Goal: Task Accomplishment & Management: Manage account settings

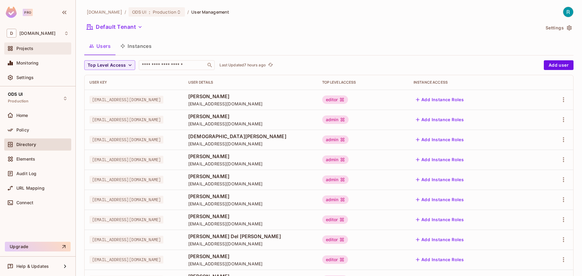
click at [34, 47] on div "Projects" at bounding box center [42, 48] width 52 height 5
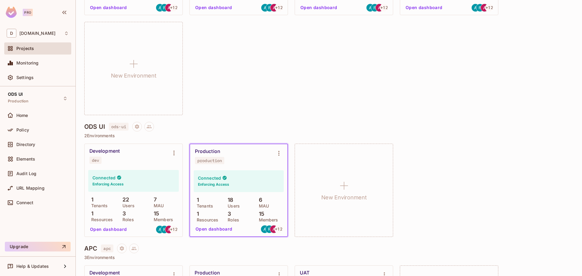
scroll to position [424, 0]
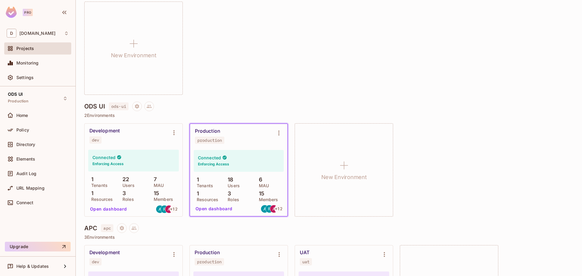
click at [107, 209] on button "Open dashboard" at bounding box center [109, 209] width 42 height 10
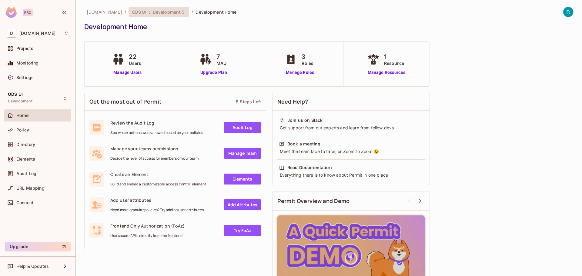
click at [182, 13] on icon at bounding box center [183, 12] width 2 height 4
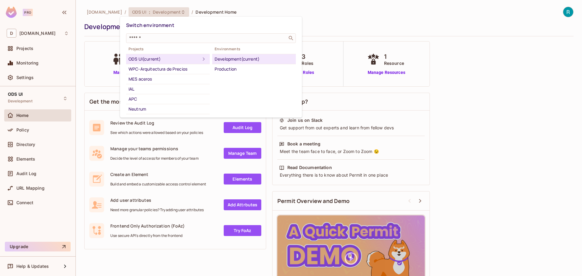
click at [183, 257] on div at bounding box center [291, 138] width 582 height 276
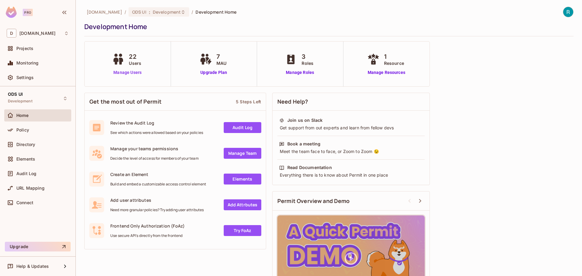
click at [132, 72] on link "Manage Users" at bounding box center [128, 72] width 34 height 6
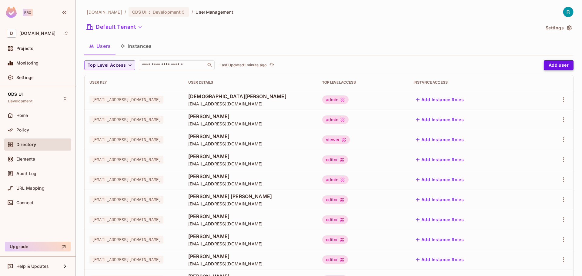
click at [552, 65] on button "Add user" at bounding box center [559, 65] width 30 height 10
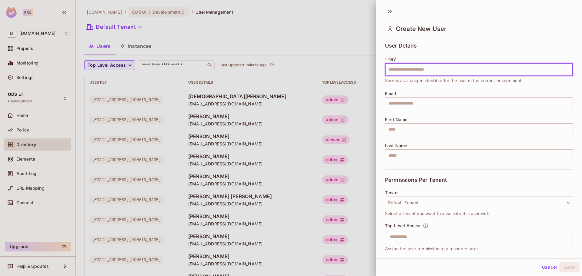
scroll to position [52, 0]
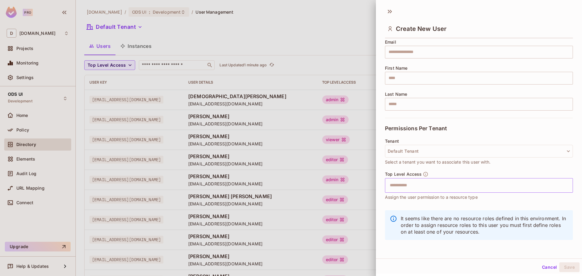
click at [399, 187] on input "text" at bounding box center [473, 185] width 175 height 12
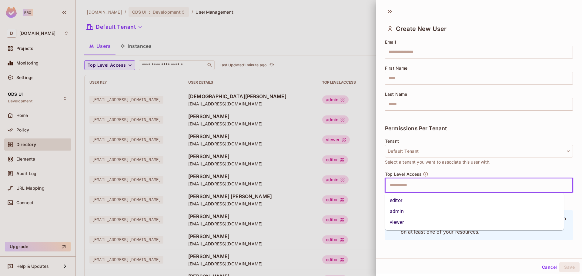
click at [399, 201] on li "editor" at bounding box center [474, 200] width 179 height 11
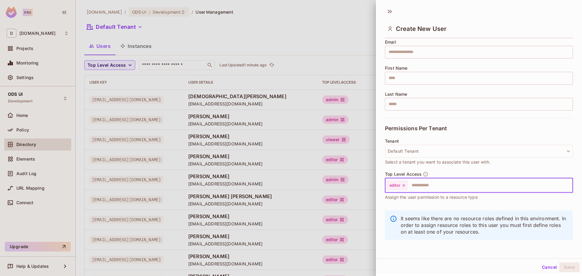
click at [437, 184] on input "text" at bounding box center [484, 185] width 153 height 12
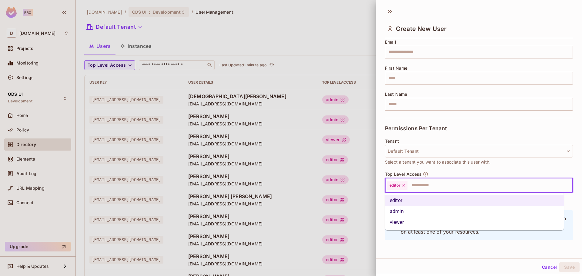
click at [409, 213] on li "admin" at bounding box center [474, 211] width 179 height 11
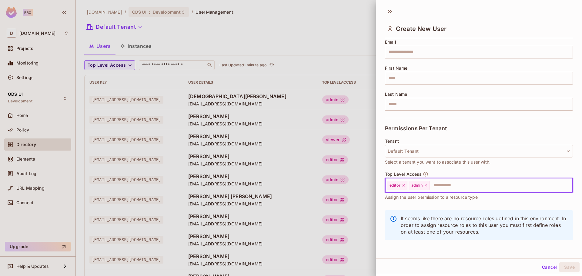
click at [542, 268] on button "Cancel" at bounding box center [550, 267] width 20 height 10
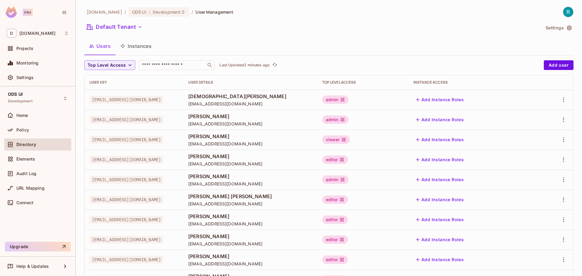
click at [27, 131] on span "Policy" at bounding box center [22, 130] width 13 height 5
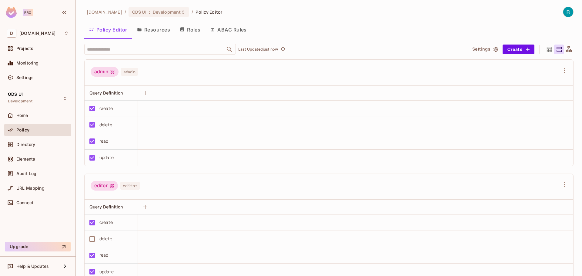
click at [152, 30] on button "Resources" at bounding box center [153, 29] width 43 height 15
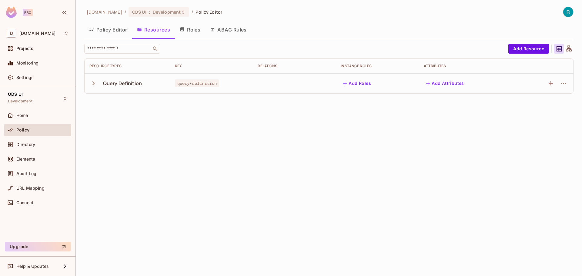
click at [94, 83] on icon "button" at bounding box center [93, 83] width 2 height 4
click at [94, 83] on icon "button" at bounding box center [93, 83] width 8 height 8
click at [189, 31] on button "Roles" at bounding box center [190, 29] width 30 height 15
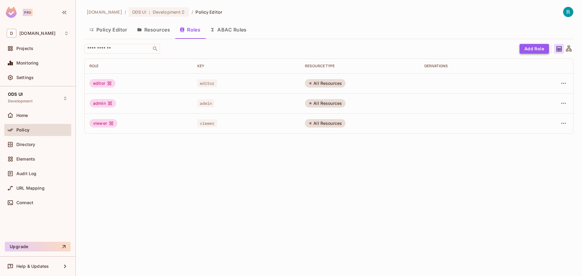
click at [534, 51] on button "Add Role" at bounding box center [534, 49] width 29 height 10
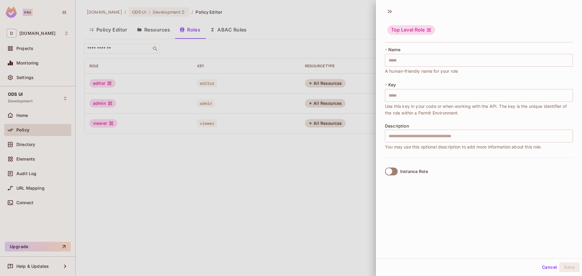
click at [545, 268] on button "Cancel" at bounding box center [550, 267] width 20 height 10
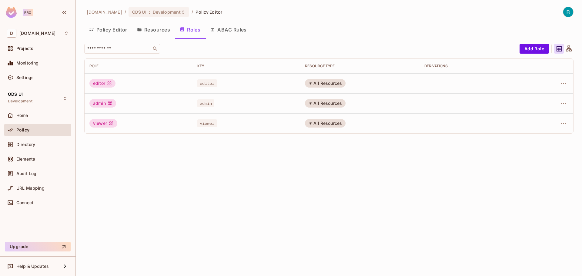
click at [158, 28] on button "Resources" at bounding box center [153, 29] width 43 height 15
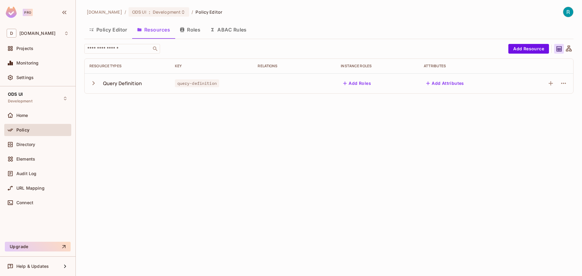
click at [188, 31] on button "Roles" at bounding box center [190, 29] width 30 height 15
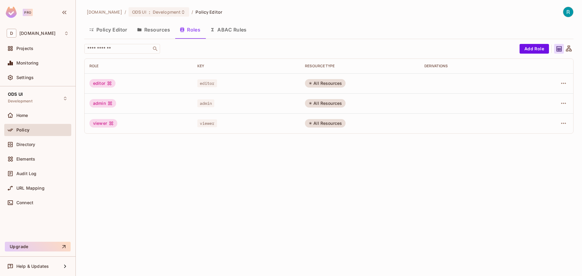
click at [158, 32] on button "Resources" at bounding box center [153, 29] width 43 height 15
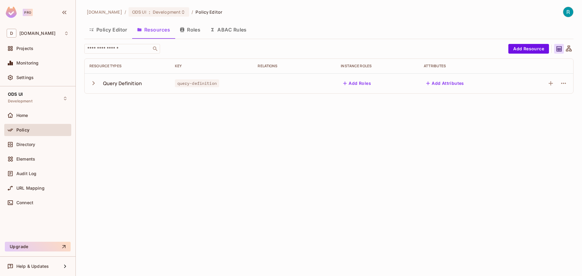
click at [107, 30] on button "Policy Editor" at bounding box center [108, 29] width 48 height 15
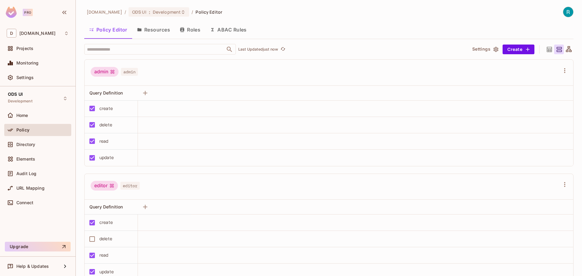
click at [565, 49] on icon at bounding box center [569, 50] width 8 height 8
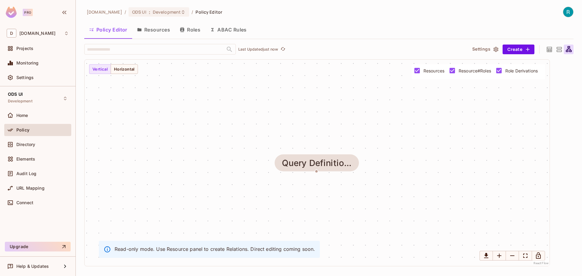
click at [114, 32] on button "Policy Editor" at bounding box center [108, 29] width 48 height 15
click at [550, 50] on icon at bounding box center [549, 49] width 5 height 5
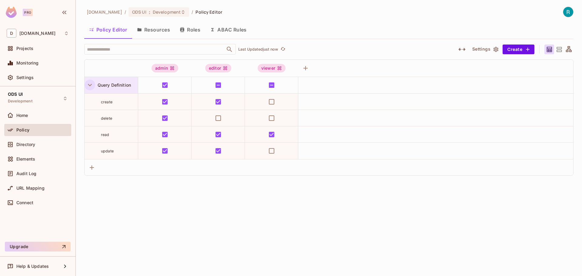
click at [89, 85] on icon "button" at bounding box center [90, 85] width 4 height 2
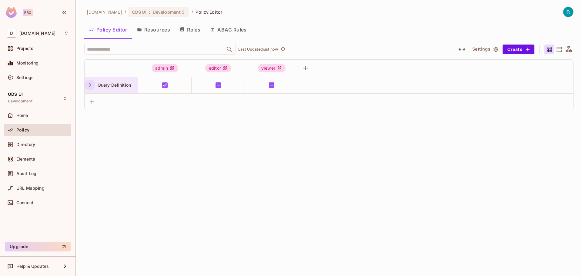
click at [89, 85] on icon "button" at bounding box center [90, 85] width 8 height 8
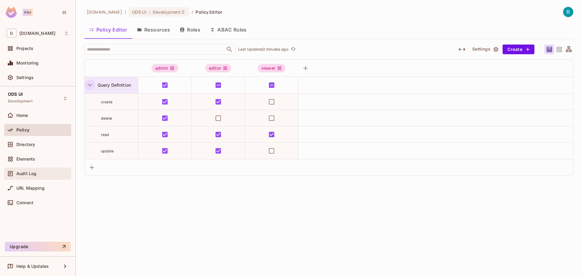
click at [24, 173] on span "Audit Log" at bounding box center [26, 173] width 20 height 5
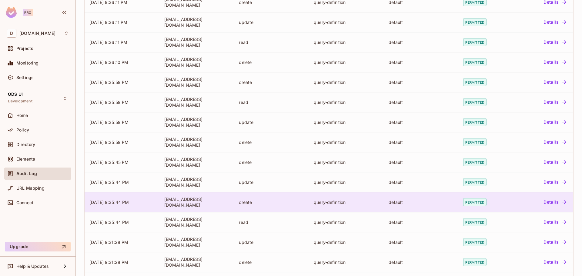
scroll to position [123, 0]
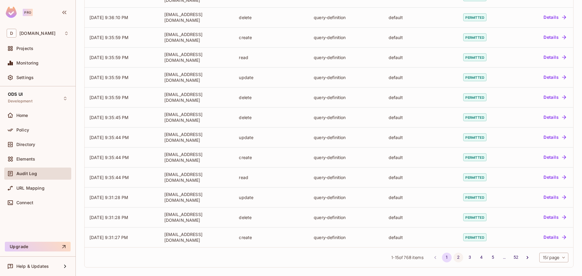
click at [453, 259] on button "2" at bounding box center [458, 258] width 10 height 10
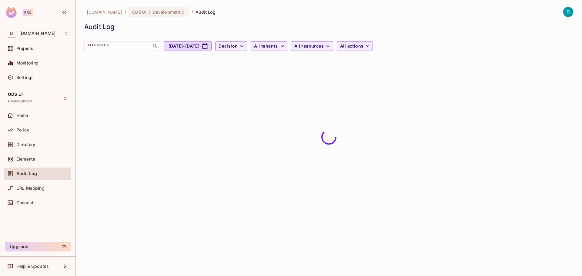
scroll to position [0, 0]
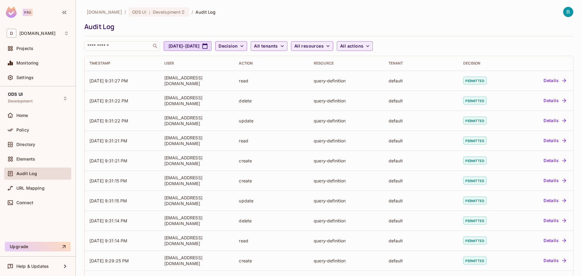
click at [243, 46] on icon "button" at bounding box center [241, 46] width 3 height 2
click at [259, 74] on span "Denied" at bounding box center [261, 73] width 21 height 6
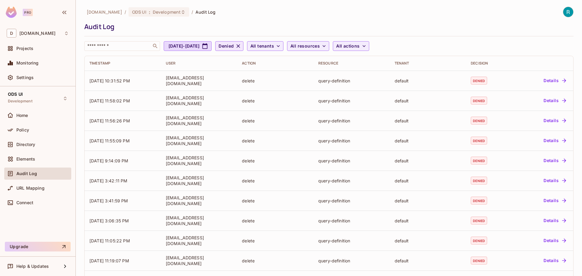
click at [453, 42] on div "​ Aug 25, 2025 - Sep 25, 2025 Denied All tenants All resources All actions" at bounding box center [327, 46] width 486 height 10
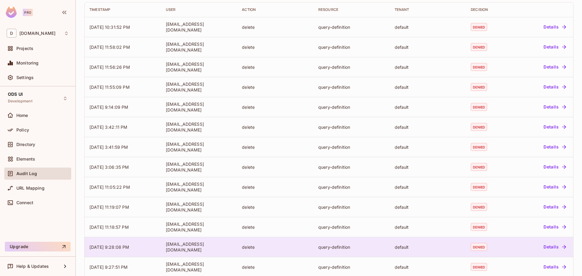
scroll to position [32, 0]
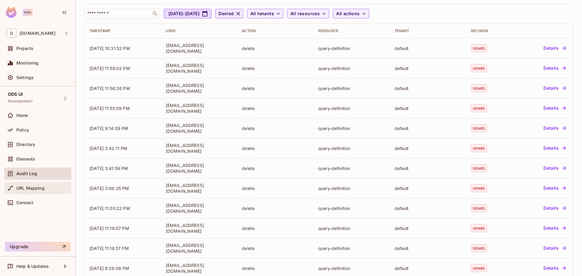
click at [29, 187] on span "URL Mapping" at bounding box center [30, 188] width 28 height 5
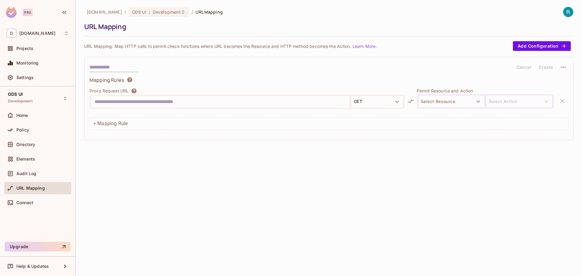
drag, startPoint x: 209, startPoint y: 102, endPoint x: 95, endPoint y: 104, distance: 114.0
click at [95, 104] on input "text" at bounding box center [220, 102] width 251 height 10
drag, startPoint x: 202, startPoint y: 102, endPoint x: 102, endPoint y: 106, distance: 100.1
click at [102, 106] on input "text" at bounding box center [220, 102] width 251 height 10
click at [468, 104] on button "Select Resource" at bounding box center [451, 101] width 67 height 13
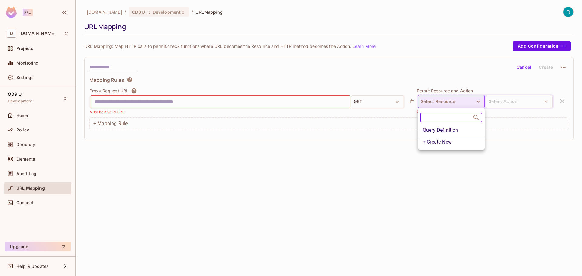
click at [468, 104] on div at bounding box center [291, 138] width 582 height 276
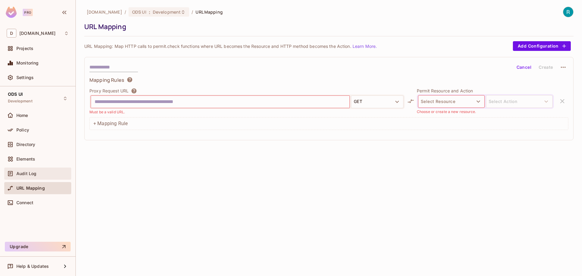
click at [29, 173] on span "Audit Log" at bounding box center [26, 173] width 20 height 5
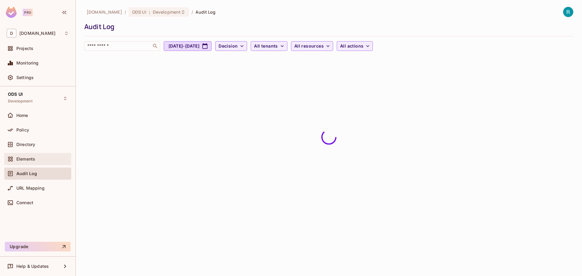
click at [24, 158] on span "Elements" at bounding box center [25, 159] width 19 height 5
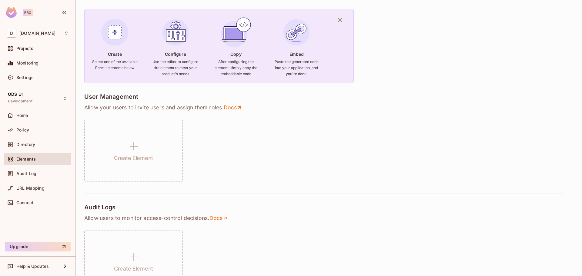
scroll to position [30, 0]
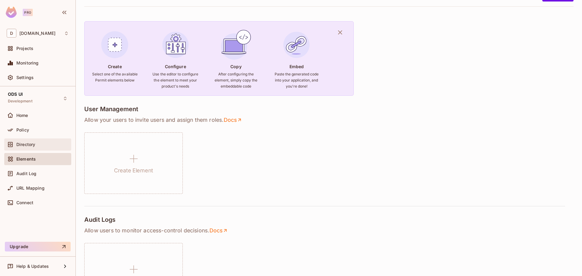
click at [17, 146] on span "Directory" at bounding box center [25, 144] width 19 height 5
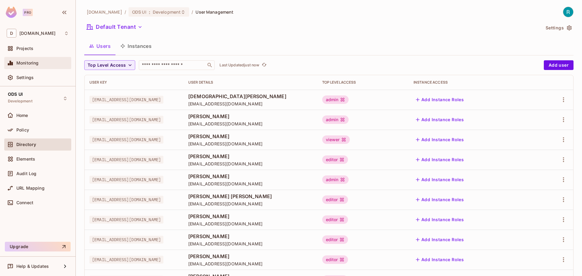
click at [29, 66] on div "Monitoring" at bounding box center [38, 62] width 62 height 7
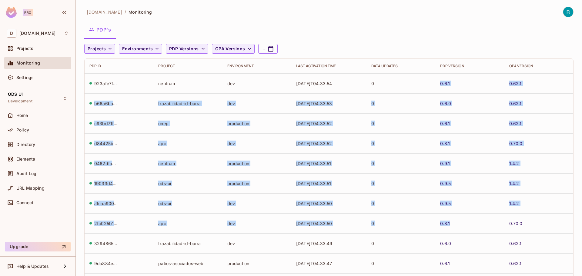
drag, startPoint x: 460, startPoint y: 216, endPoint x: 436, endPoint y: 85, distance: 134.0
click at [436, 85] on tbody "923afe7f-008d-4fd6-8509-f36d5c72ee83 neutrum dev 2025-09-26T04:33:54 0 0.6.1 0.…" at bounding box center [329, 223] width 489 height 300
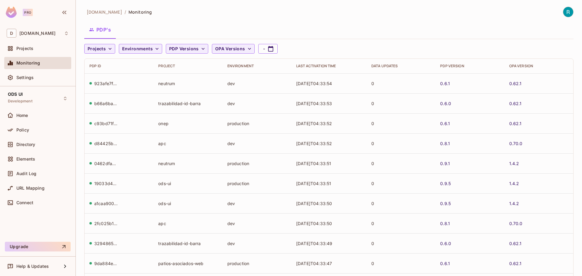
click at [454, 45] on div "Projects Environments PDP Versions OPA Versions -" at bounding box center [327, 49] width 486 height 10
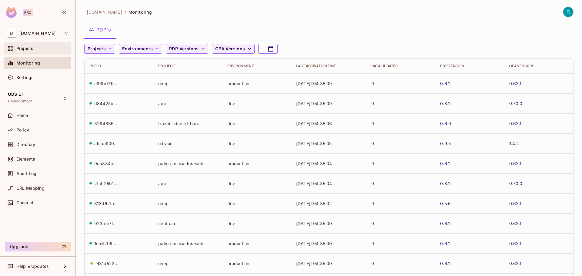
click at [25, 50] on span "Projects" at bounding box center [24, 48] width 17 height 5
